Goal: Information Seeking & Learning: Learn about a topic

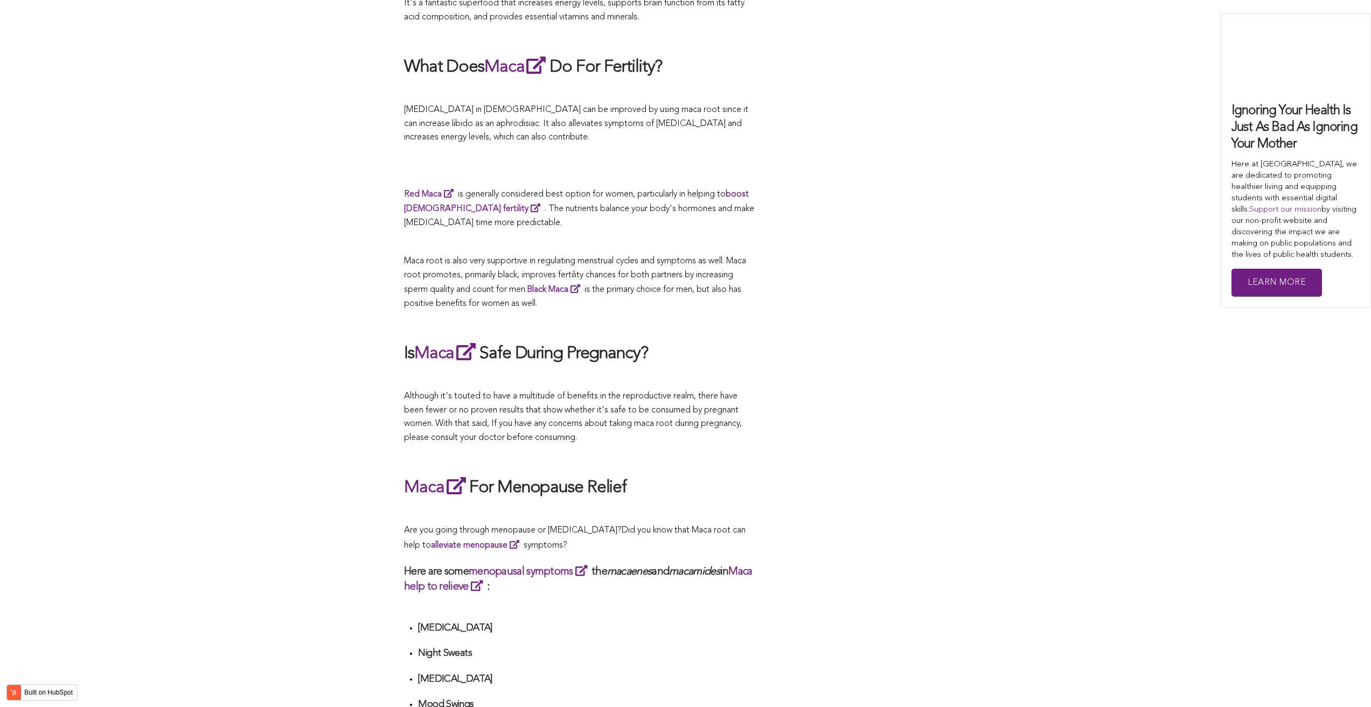
scroll to position [4096, 0]
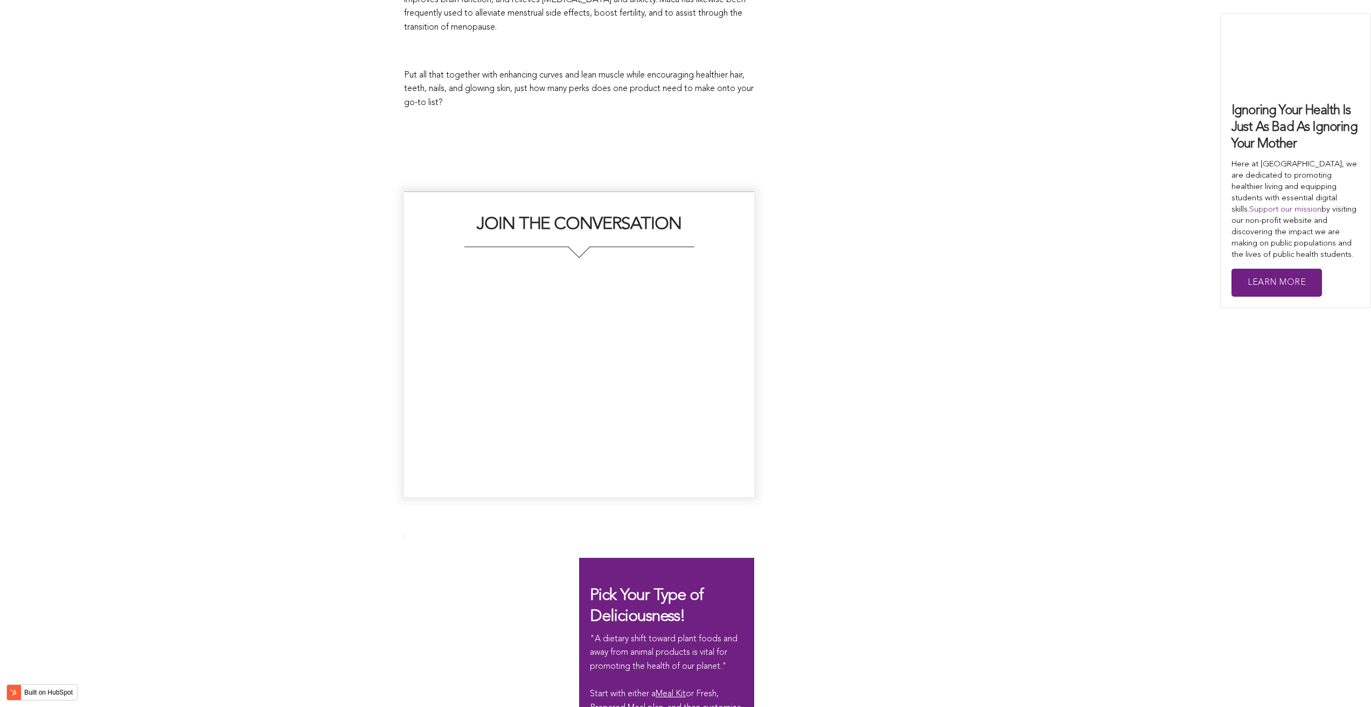
click at [817, 353] on div "JOIN THE CONVERSATION" at bounding box center [685, 344] width 563 height 306
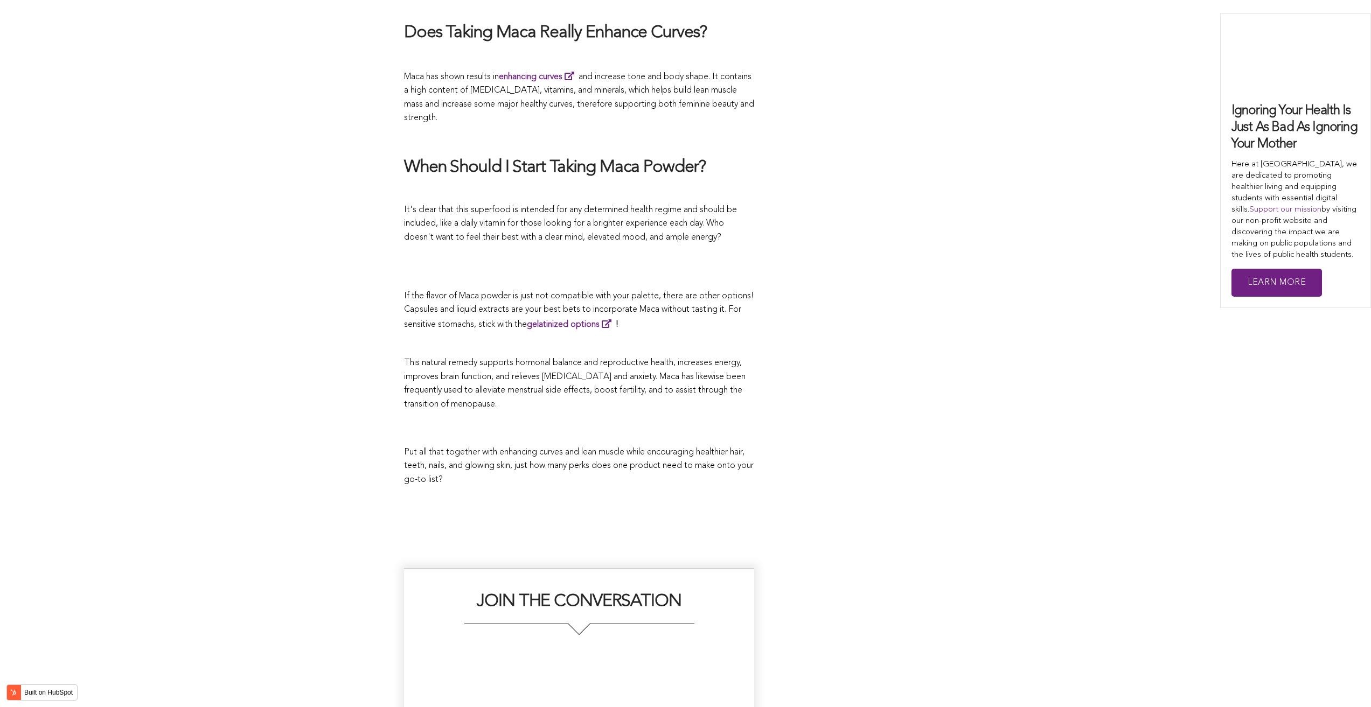
scroll to position [2852, 0]
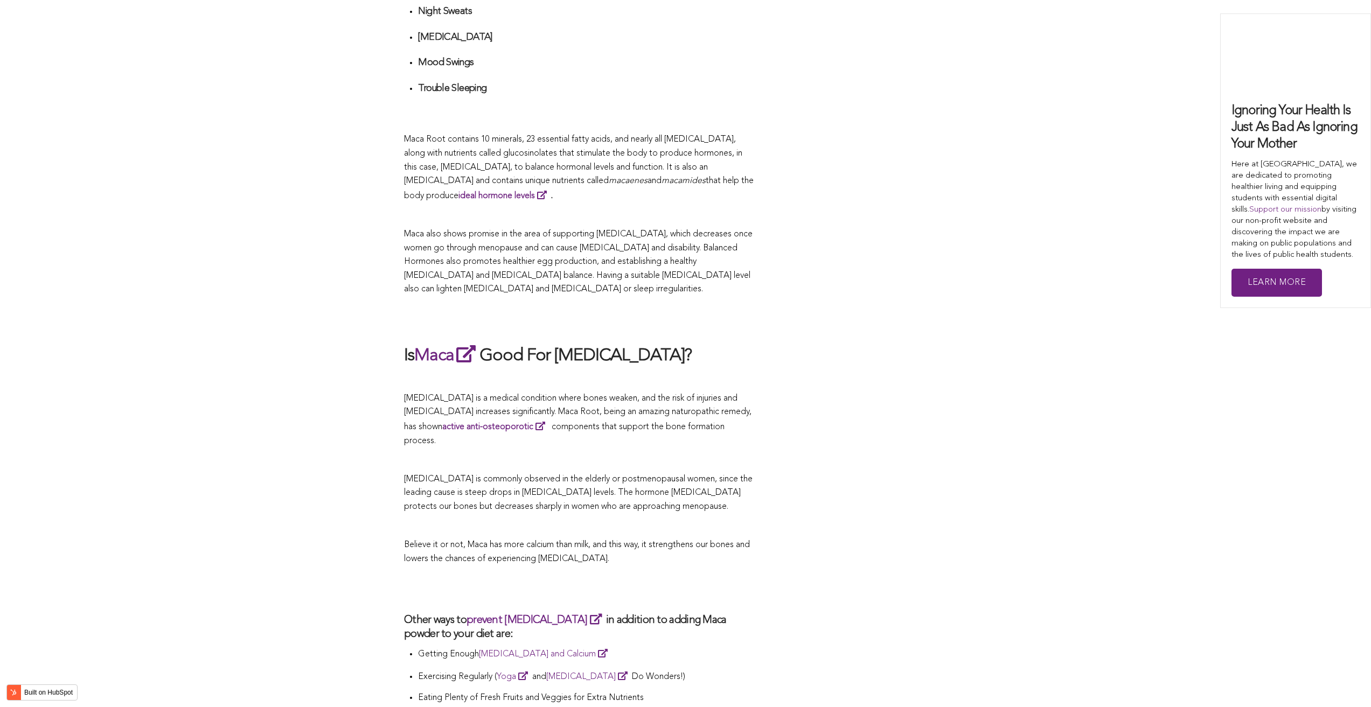
scroll to position [2861, 0]
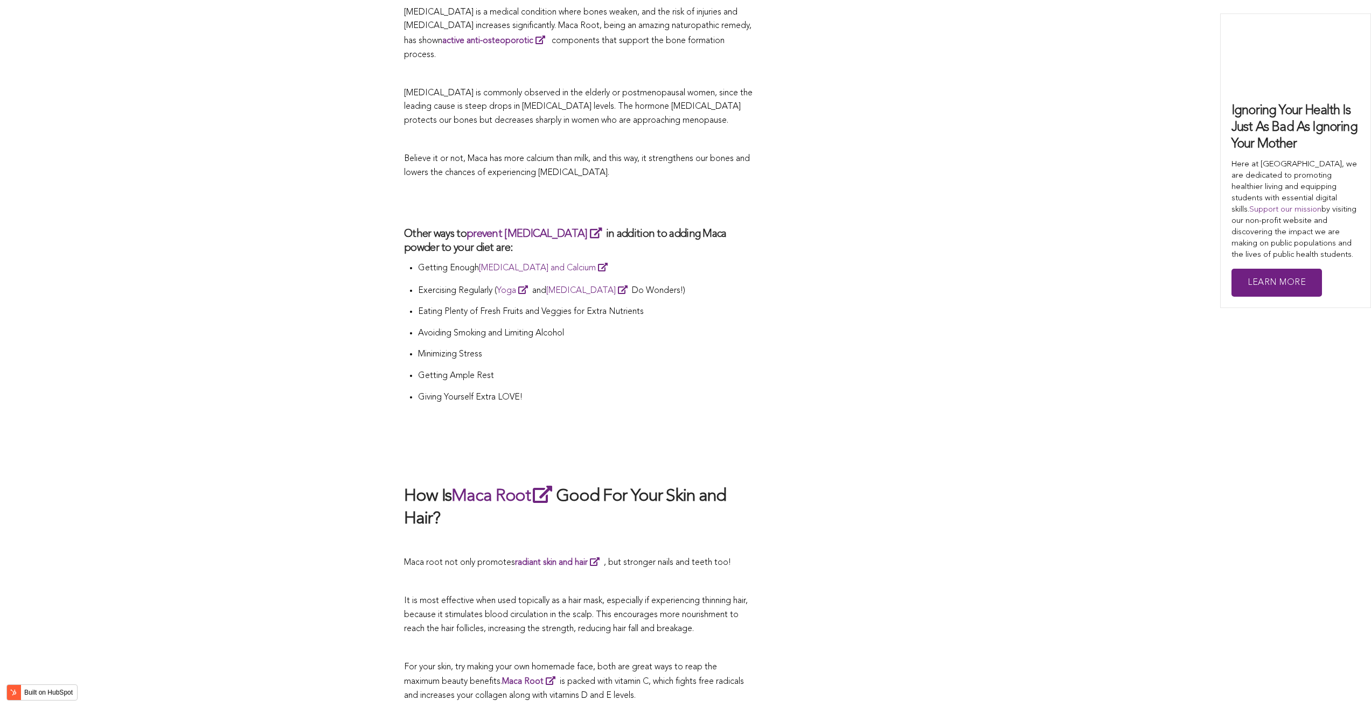
click at [751, 6] on p "[MEDICAL_DATA] is a medical condition where bones weaken, and the risk of injur…" at bounding box center [579, 34] width 350 height 56
click at [650, 152] on p "Believe it or not, Maca has more calcium than milk, and this way, it strengthen…" at bounding box center [579, 165] width 350 height 27
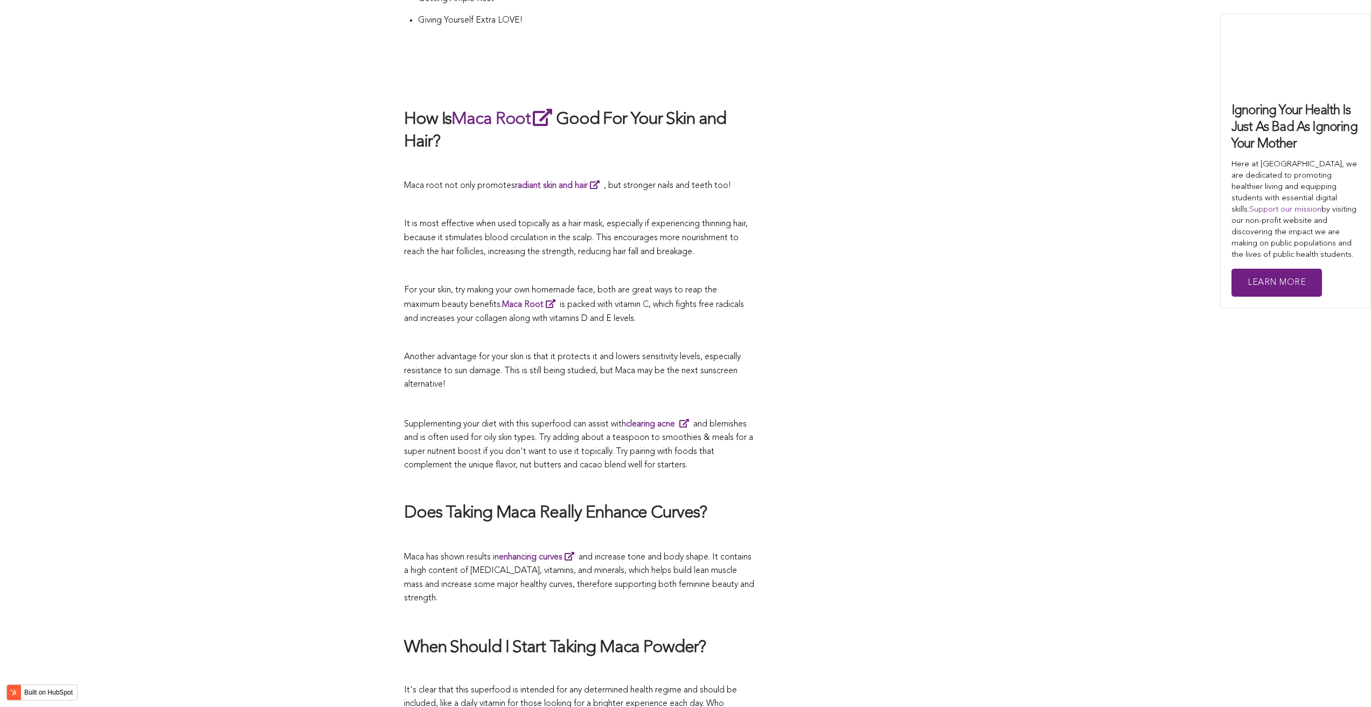
scroll to position [2882, 0]
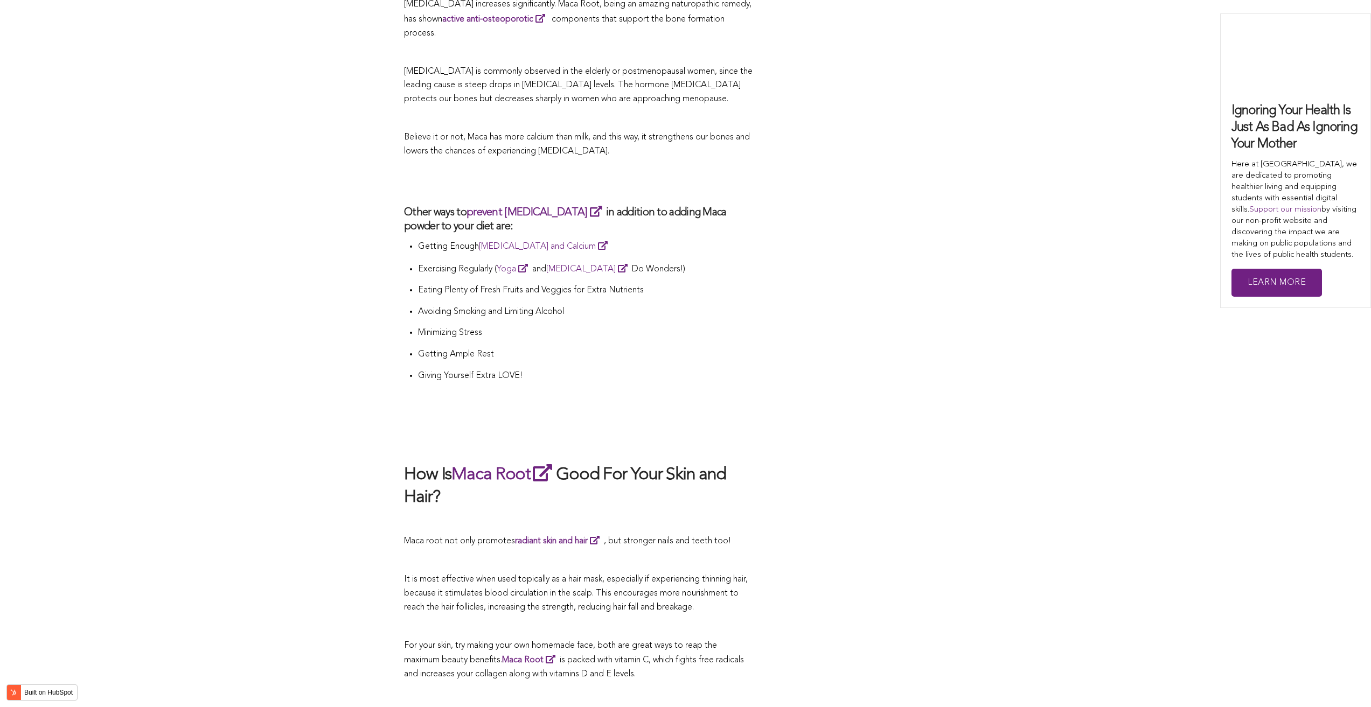
click at [702, 370] on li "Giving Yourself Extra LOVE!" at bounding box center [586, 381] width 336 height 22
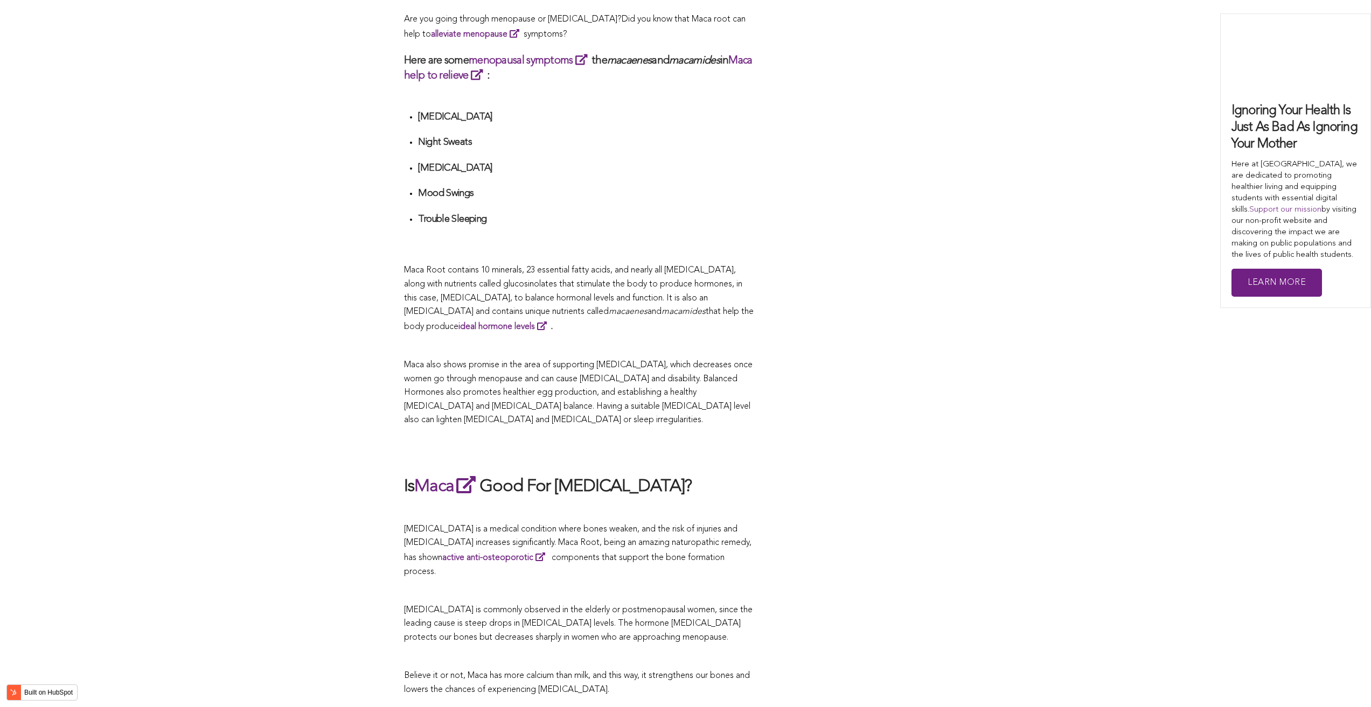
scroll to position [2290, 0]
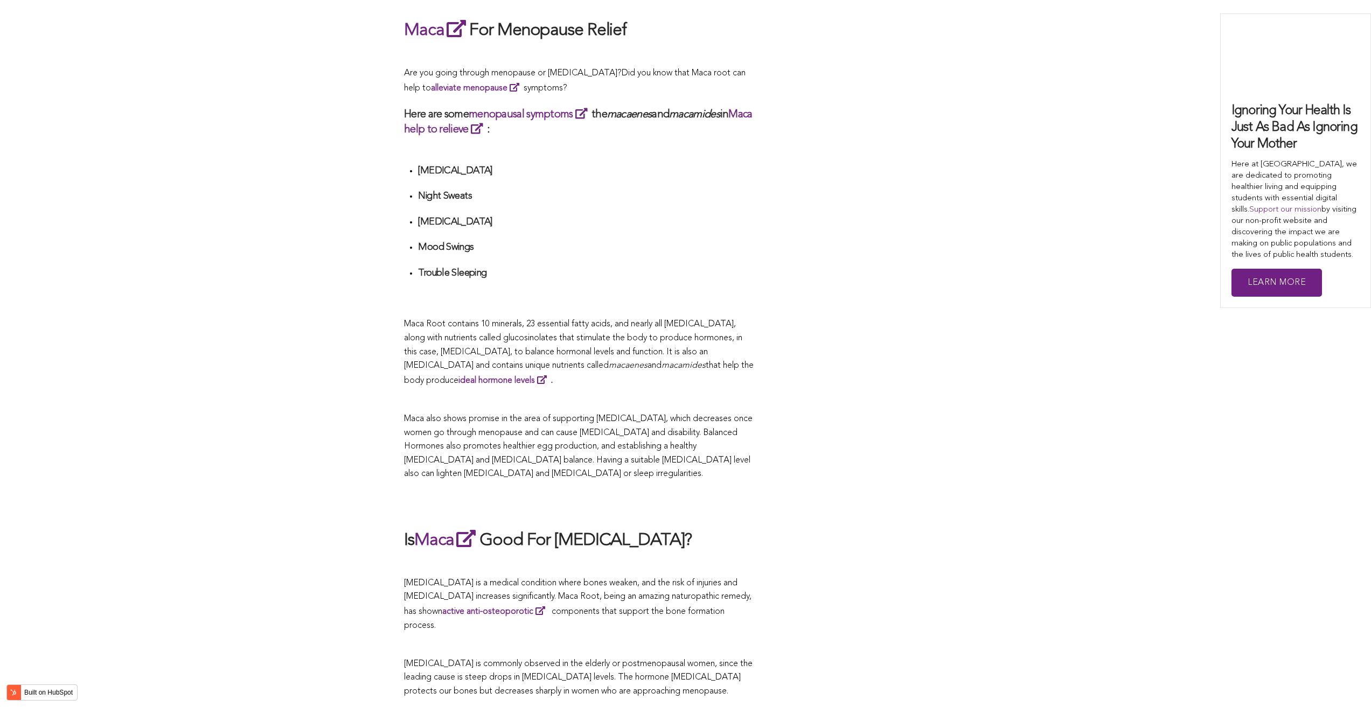
click at [652, 26] on h2 "Maca For Menopause Relief" at bounding box center [579, 30] width 350 height 25
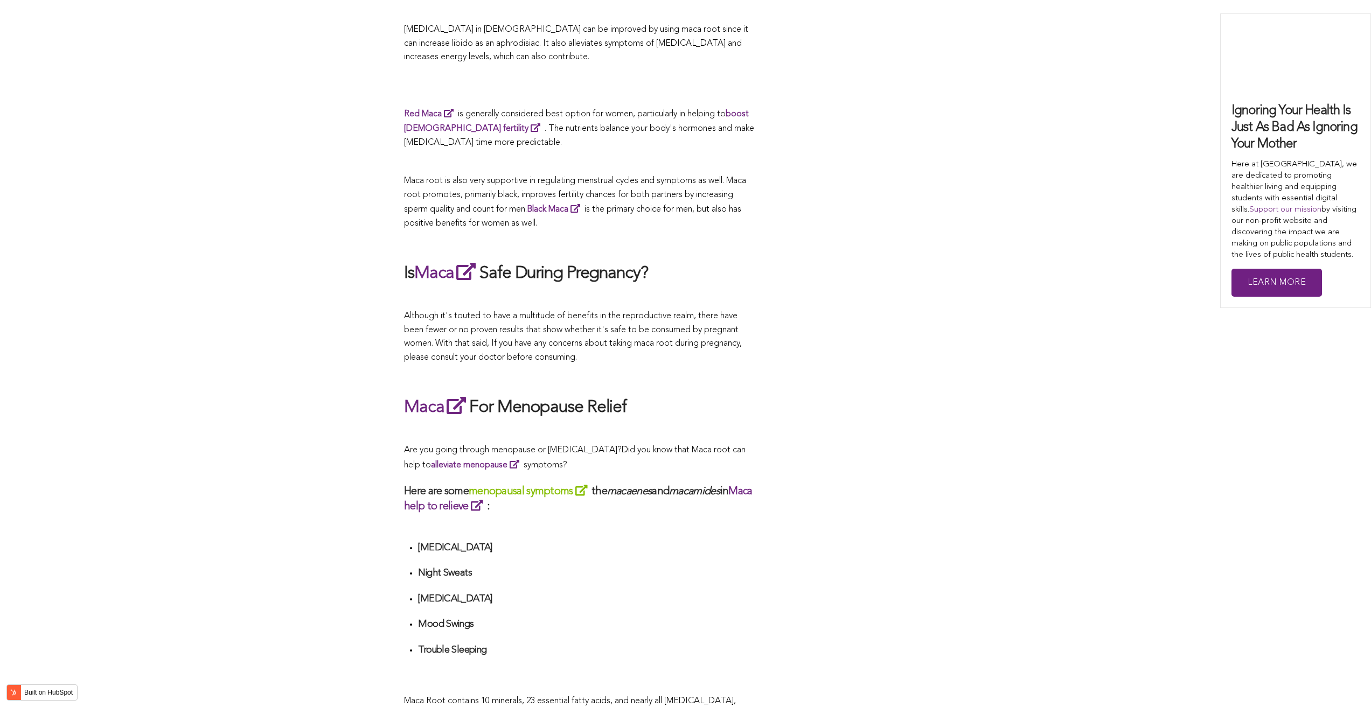
scroll to position [2388, 0]
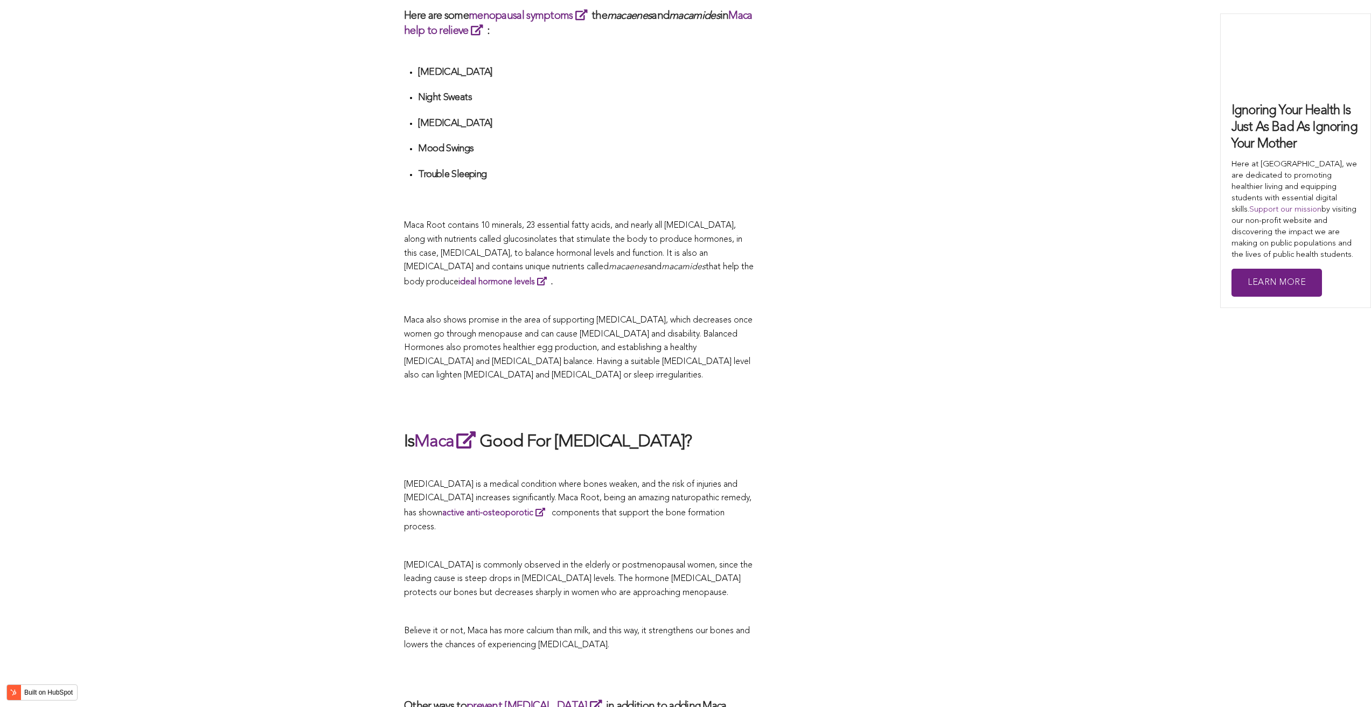
click at [455, 353] on p "Maca also shows promise in the area of supporting [MEDICAL_DATA], which decreas…" at bounding box center [579, 348] width 350 height 69
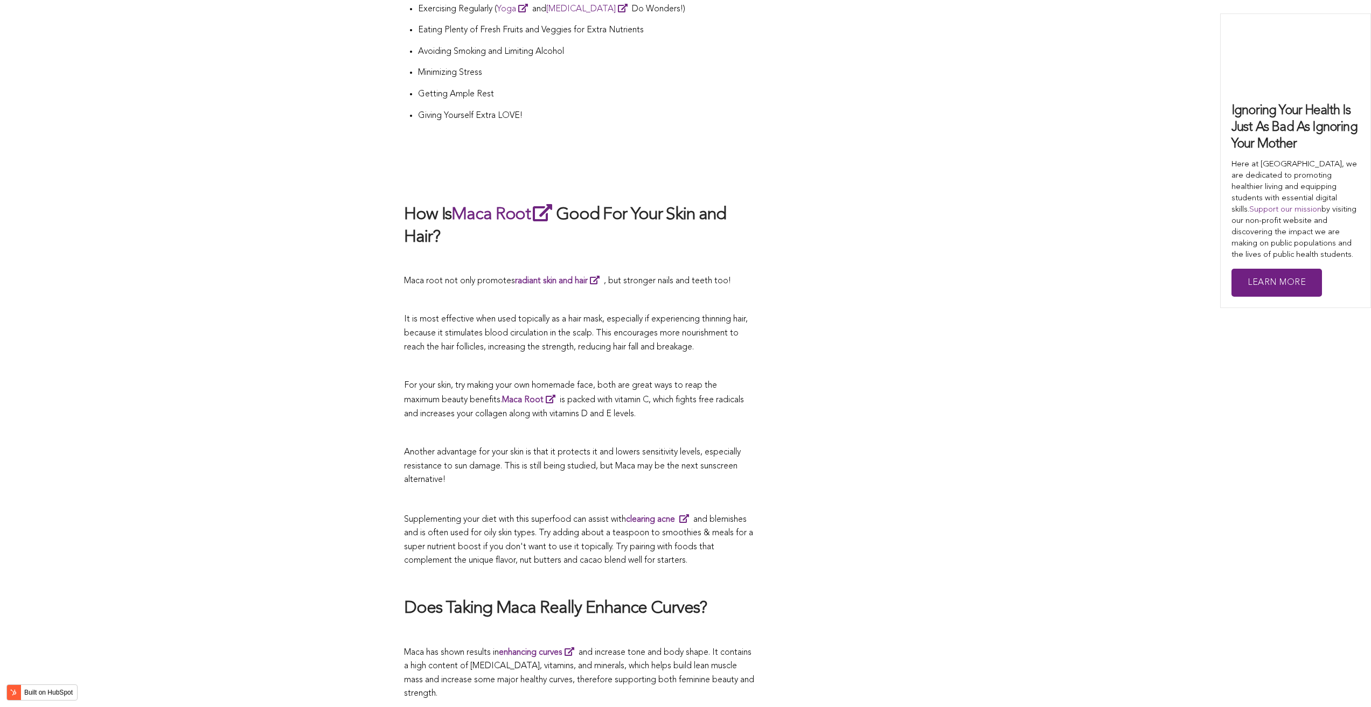
scroll to position [2434, 0]
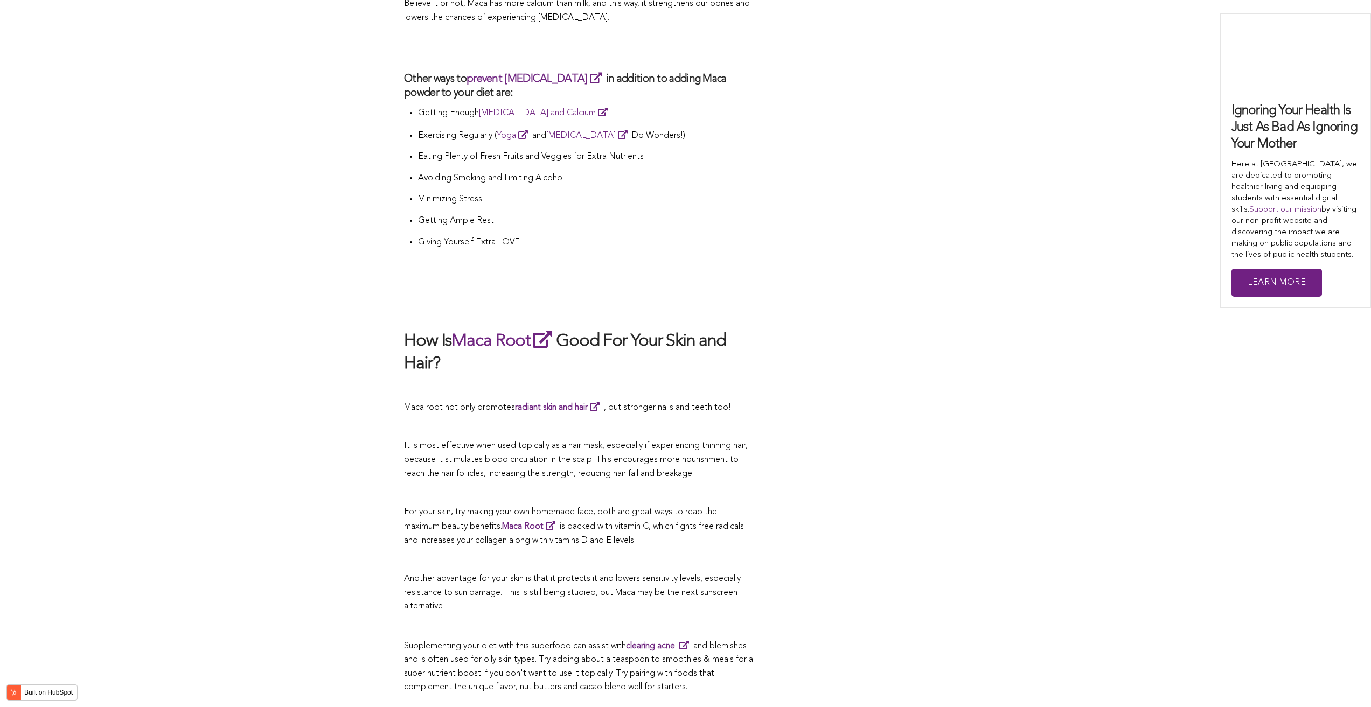
click at [619, 381] on p at bounding box center [579, 388] width 350 height 14
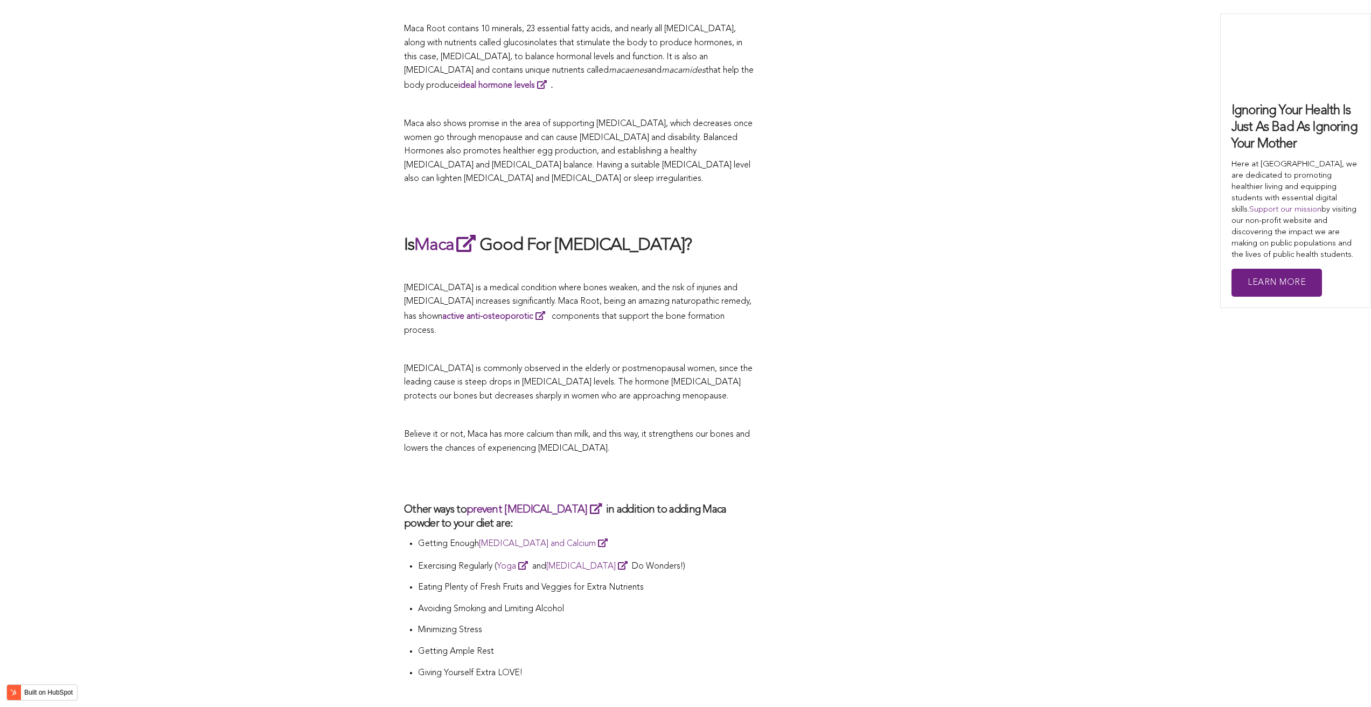
scroll to position [2531, 0]
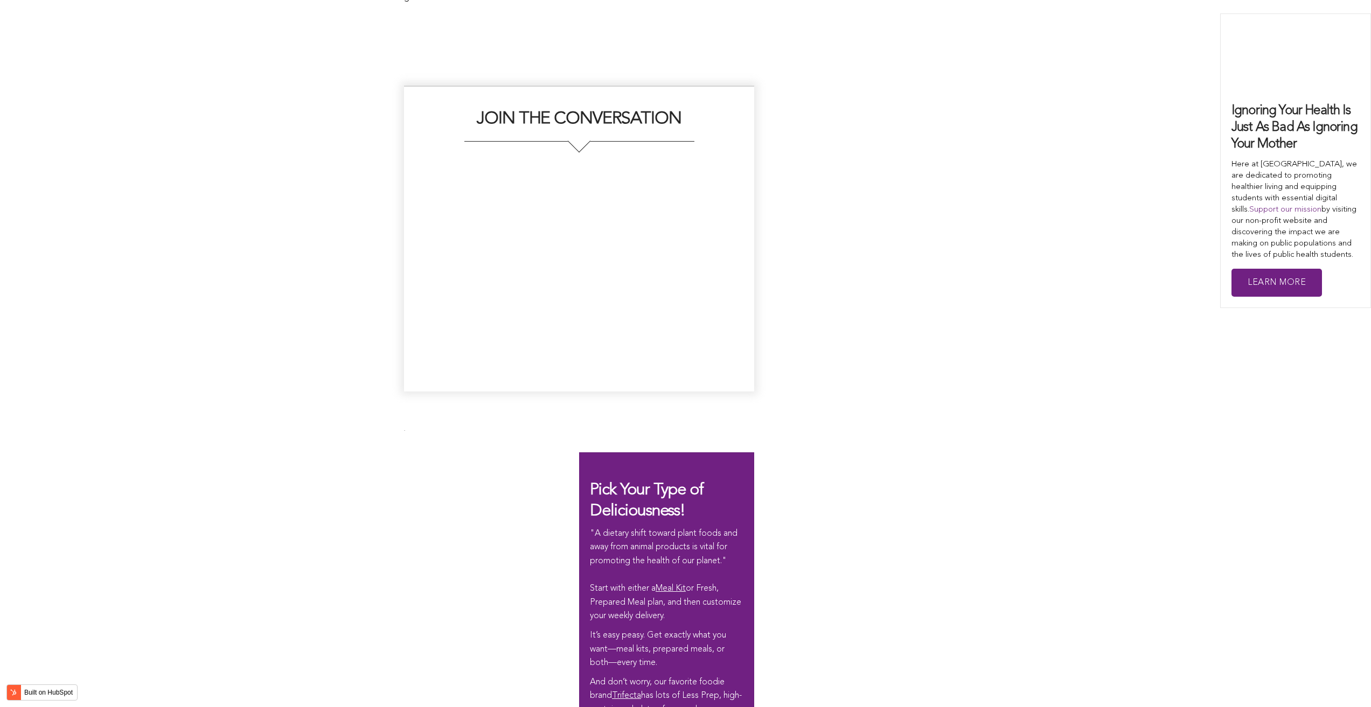
scroll to position [2247, 0]
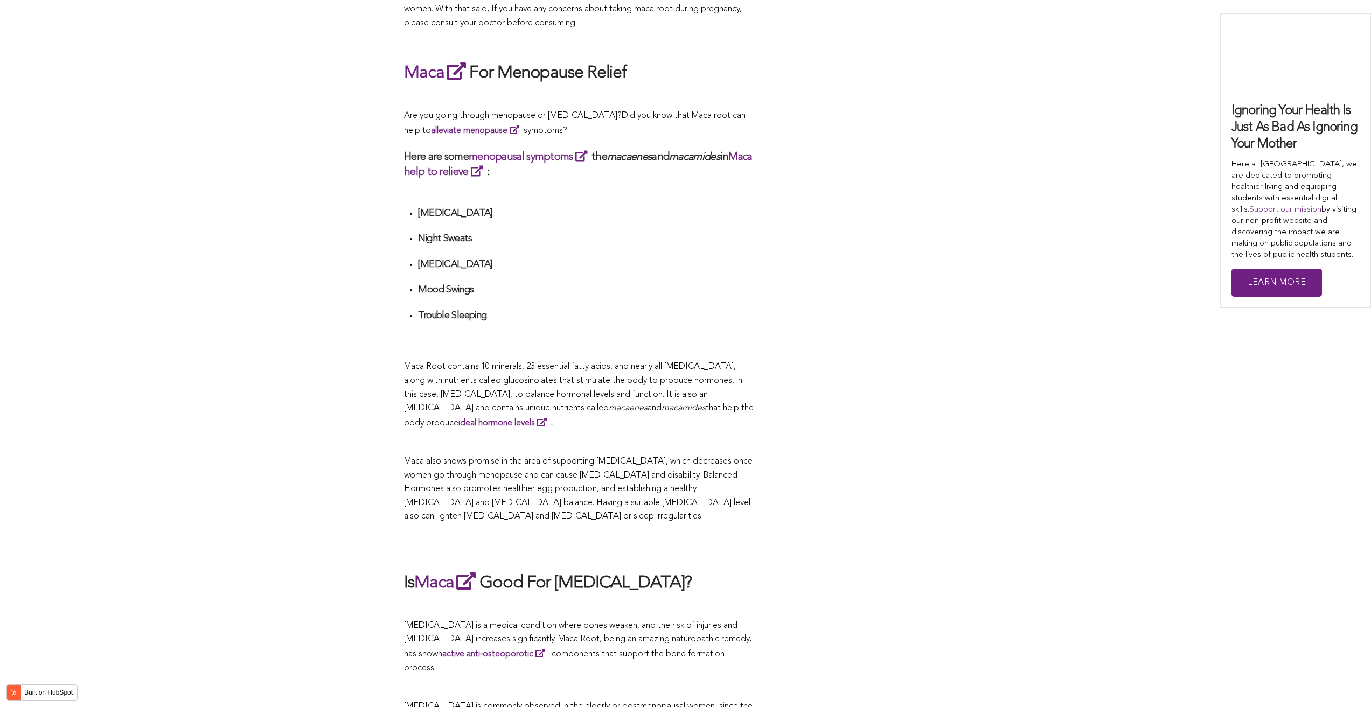
click at [671, 363] on span "Maca Root contains 10 minerals, 23 essential fatty acids, and nearly all [MEDIC…" at bounding box center [573, 388] width 338 height 50
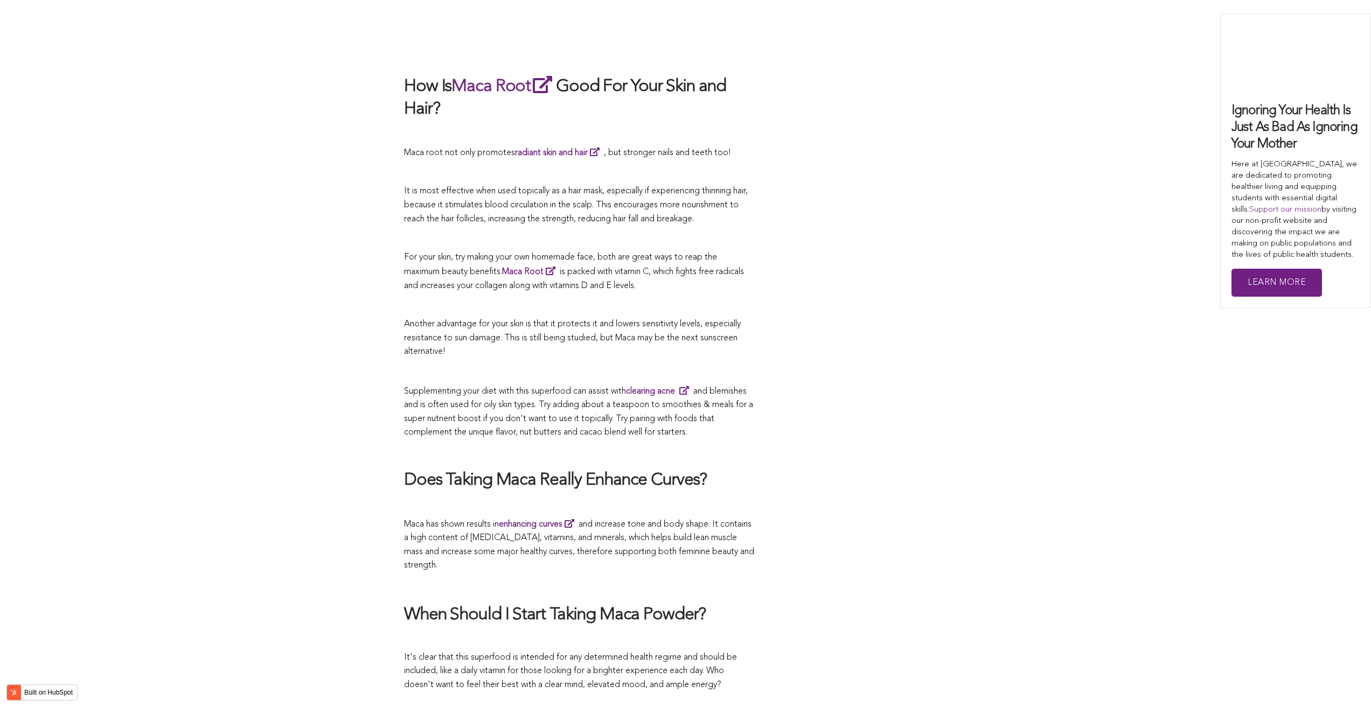
scroll to position [3325, 0]
